Goal: Task Accomplishment & Management: Manage account settings

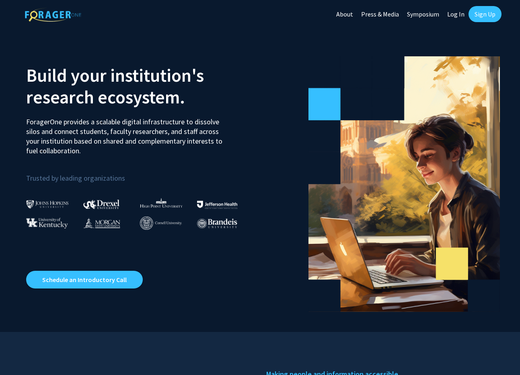
click at [453, 12] on link "Log In" at bounding box center [455, 14] width 25 height 28
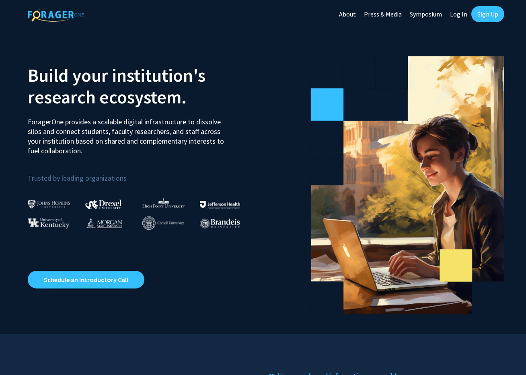
select select
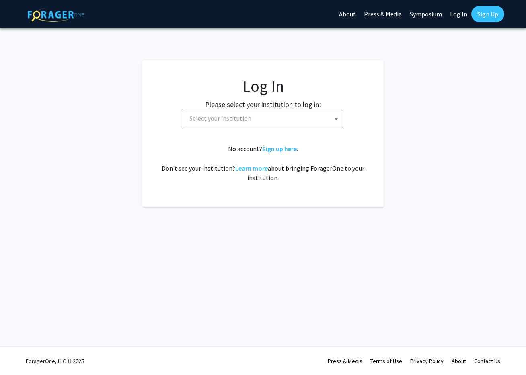
click at [223, 114] on span "Select your institution" at bounding box center [221, 118] width 62 height 8
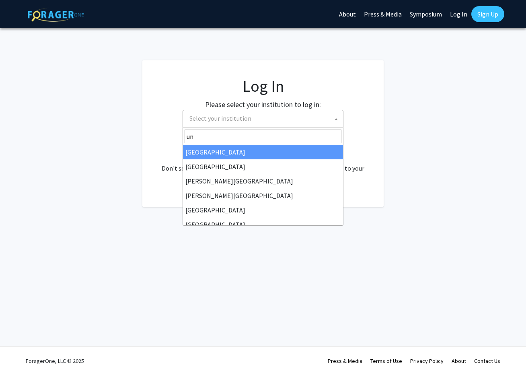
type input "u"
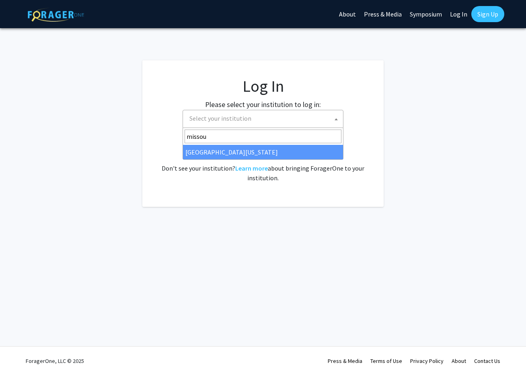
type input "missou"
select select "33"
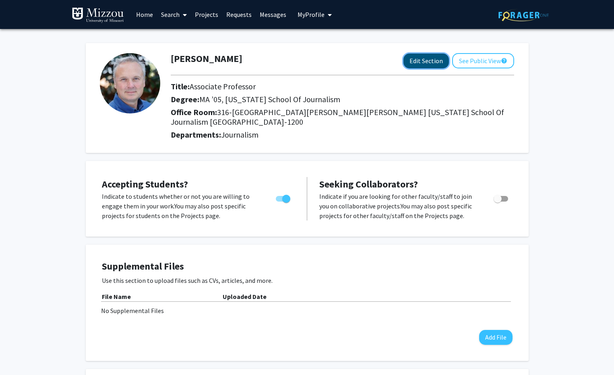
click at [432, 63] on button "Edit Section" at bounding box center [425, 61] width 45 height 15
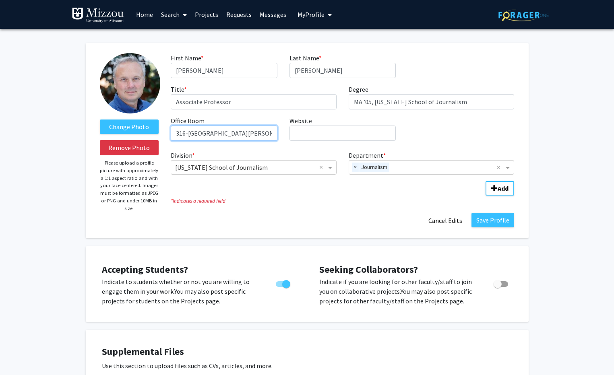
drag, startPoint x: 177, startPoint y: 134, endPoint x: 190, endPoint y: 133, distance: 12.9
click at [190, 133] on input "316-[GEOGRAPHIC_DATA][PERSON_NAME][PERSON_NAME] [US_STATE] School of Journalism…" at bounding box center [224, 133] width 106 height 15
type input "[GEOGRAPHIC_DATA][PERSON_NAME][PERSON_NAME] [US_STATE] School of Journalism [GE…"
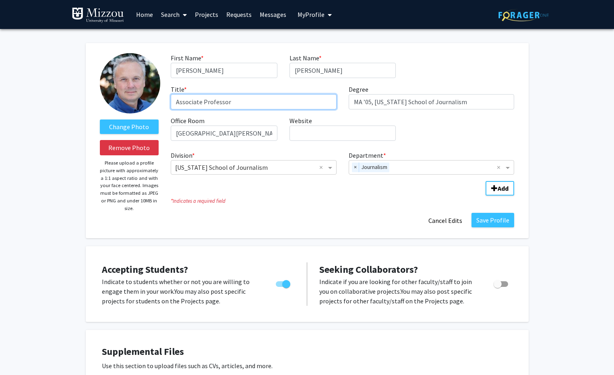
click at [195, 101] on input "Associate Professor" at bounding box center [254, 101] width 166 height 15
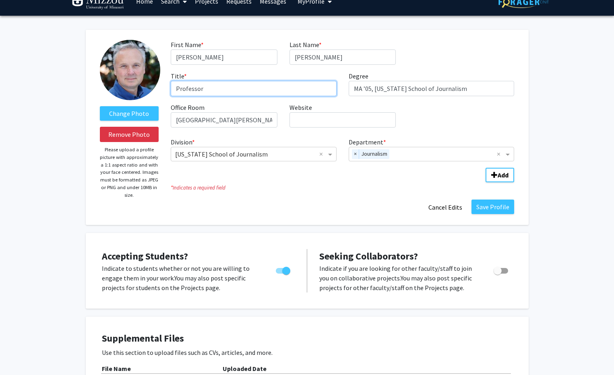
scroll to position [21, 0]
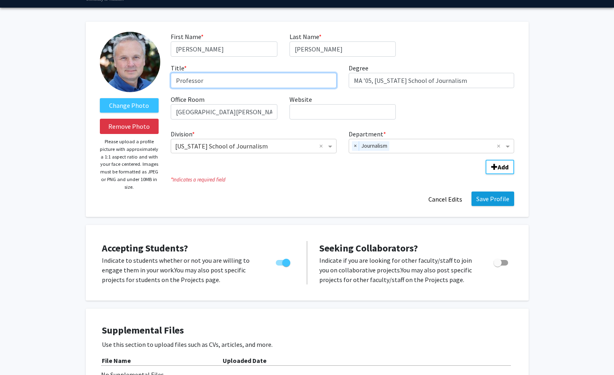
type input "Professor"
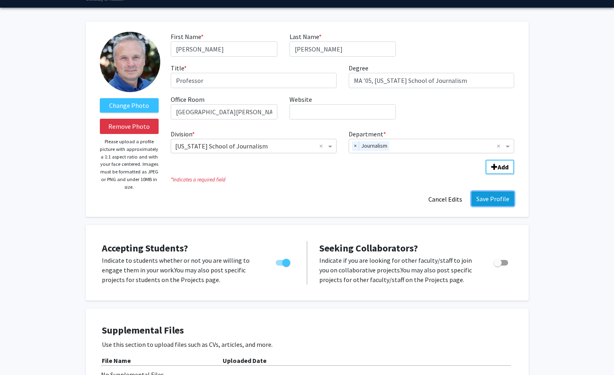
click at [495, 195] on button "Save Profile" at bounding box center [492, 199] width 43 height 14
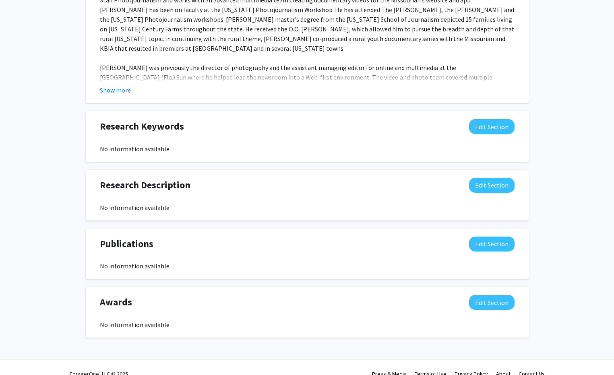
scroll to position [419, 0]
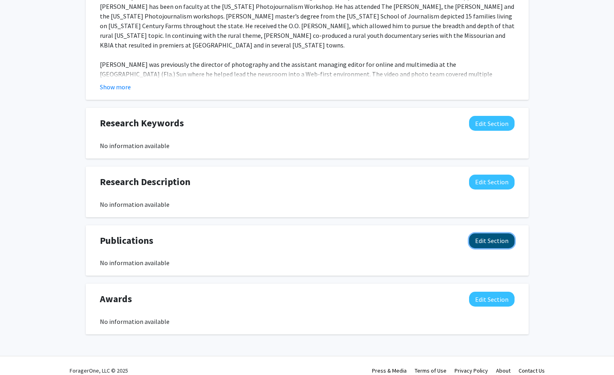
click at [490, 233] on button "Edit Section" at bounding box center [491, 240] width 45 height 15
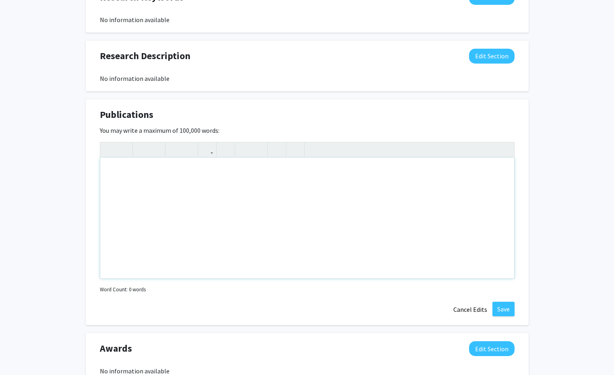
scroll to position [553, 0]
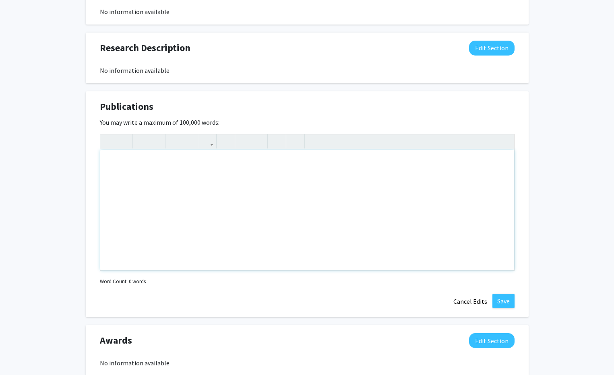
click at [118, 159] on div "Note to users with screen readers: Please deactivate our accessibility plugin f…" at bounding box center [307, 210] width 414 height 121
type textarea "Columbia [GEOGRAPHIC_DATA], [US_STATE] Photo&nbsp;"
click at [476, 294] on button "Cancel Edits" at bounding box center [470, 301] width 44 height 15
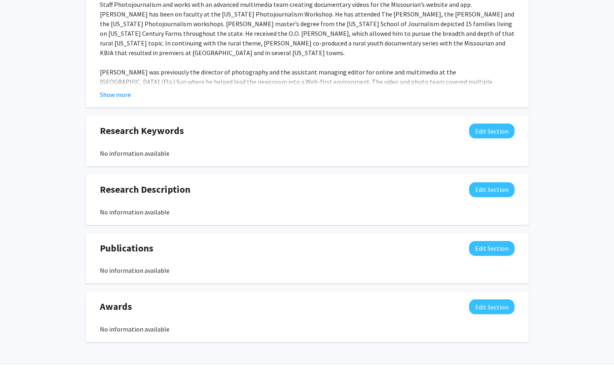
scroll to position [409, 0]
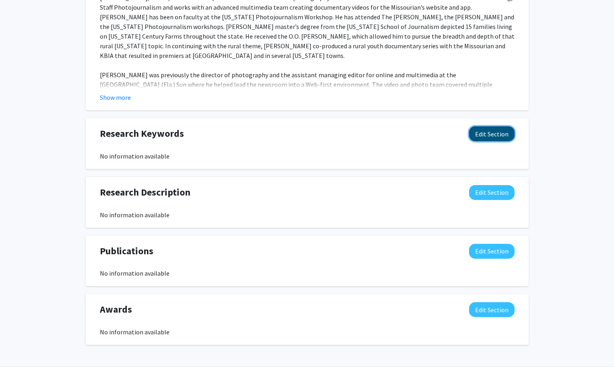
click at [489, 126] on button "Edit Section" at bounding box center [491, 133] width 45 height 15
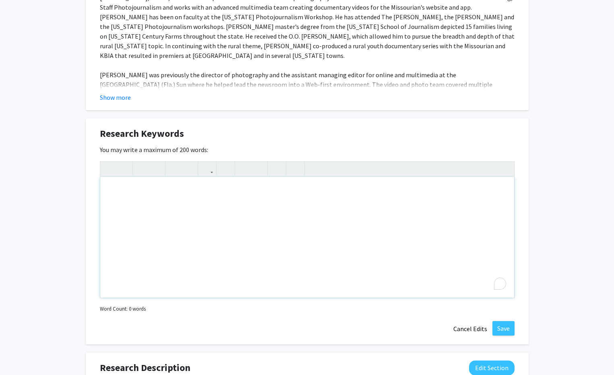
click at [134, 184] on div "To enrich screen reader interactions, please activate Accessibility in Grammarl…" at bounding box center [307, 237] width 414 height 121
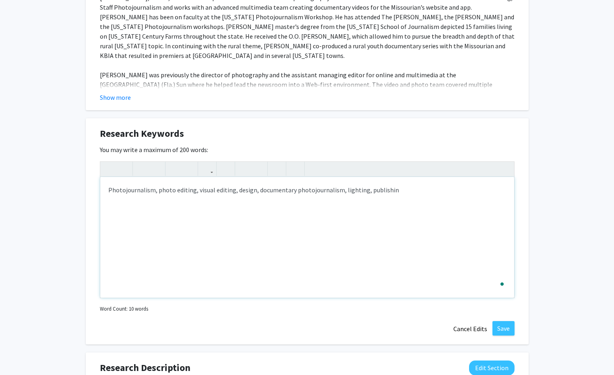
type textarea "Photojournalism, photo editing, visual editing, design, documentary photojourna…"
click at [501, 325] on button "Save" at bounding box center [503, 328] width 22 height 14
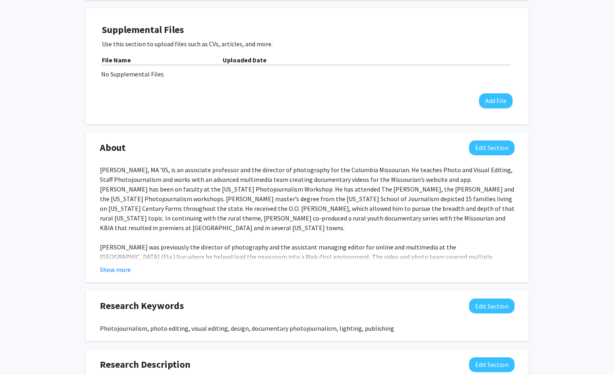
scroll to position [0, 0]
